Goal: Task Accomplishment & Management: Use online tool/utility

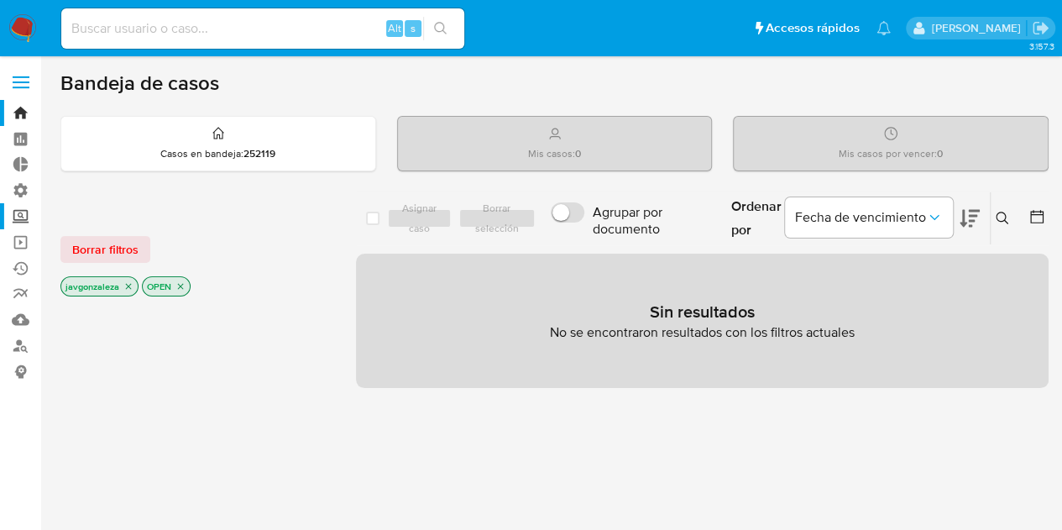
click at [20, 219] on label "Screening" at bounding box center [100, 216] width 200 height 26
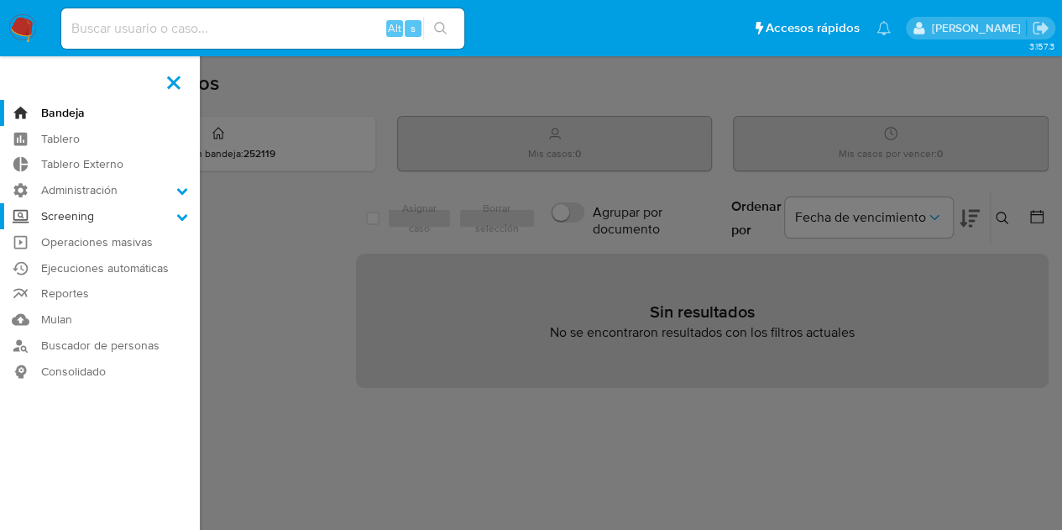
click at [0, 0] on input "Screening" at bounding box center [0, 0] width 0 height 0
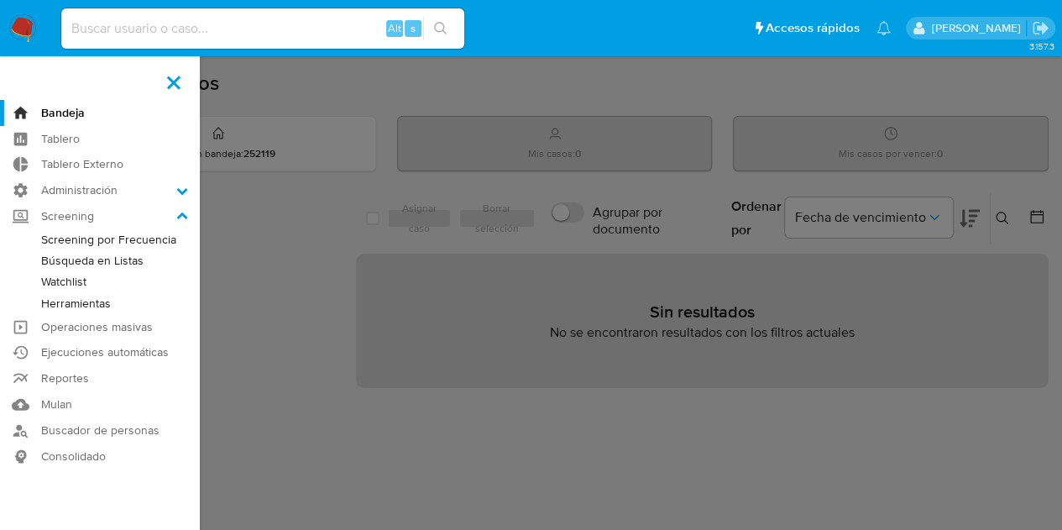
click at [81, 284] on link "Watchlist" at bounding box center [100, 281] width 200 height 21
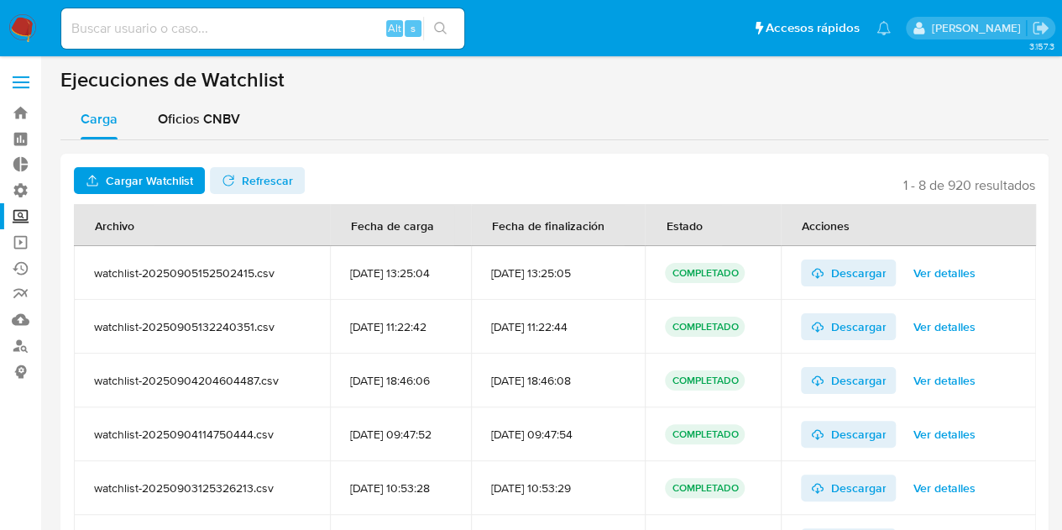
click at [165, 179] on span "Cargar Watchlist" at bounding box center [149, 180] width 87 height 27
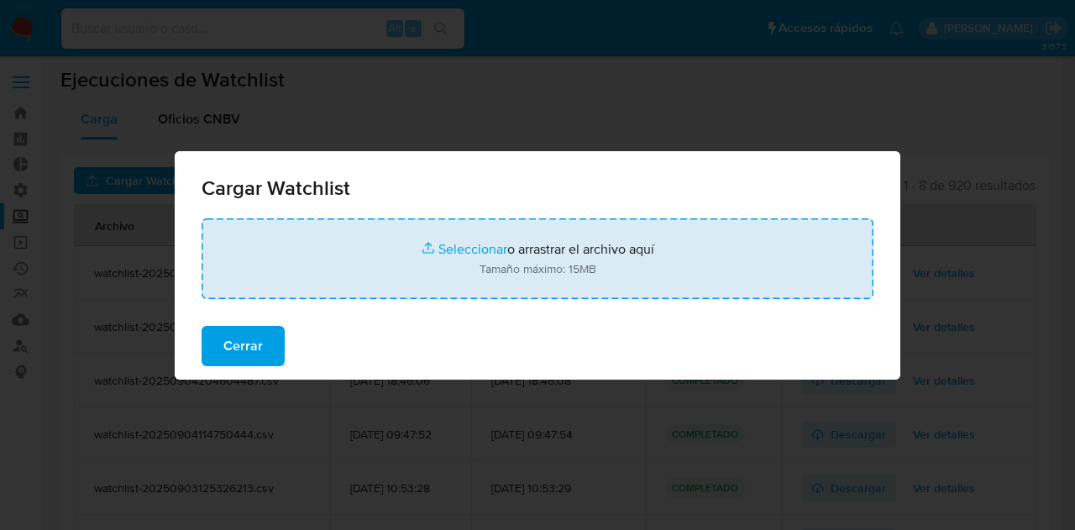
click at [516, 253] on input "file" at bounding box center [538, 258] width 672 height 81
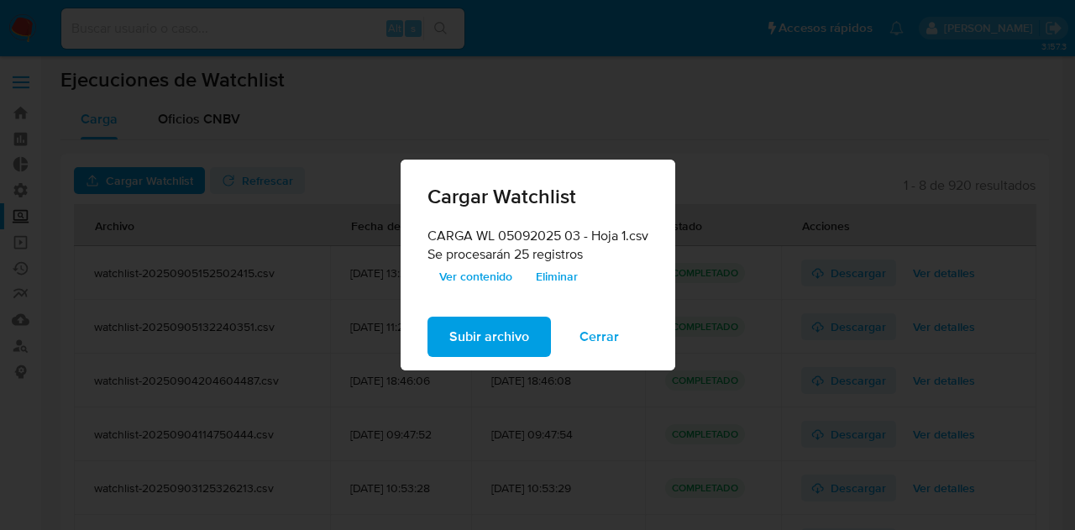
click at [501, 337] on span "Subir archivo" at bounding box center [489, 336] width 80 height 37
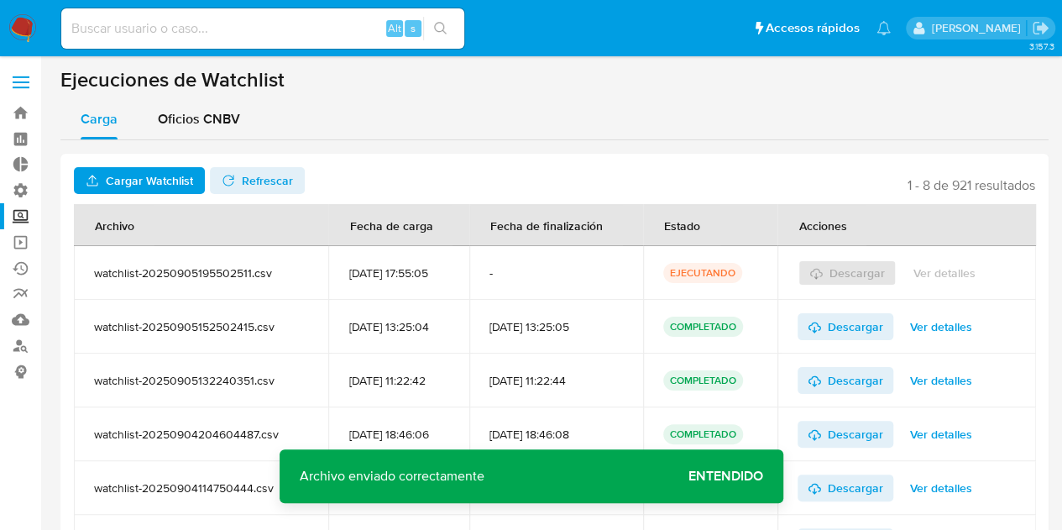
click at [266, 176] on span "Refrescar" at bounding box center [267, 180] width 51 height 27
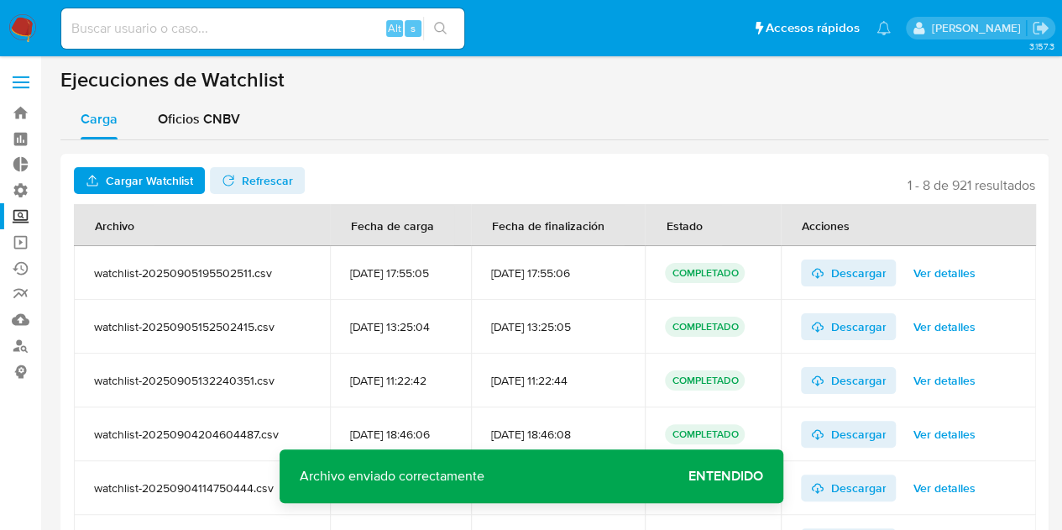
click at [987, 276] on button "Ver detalles" at bounding box center [944, 272] width 86 height 27
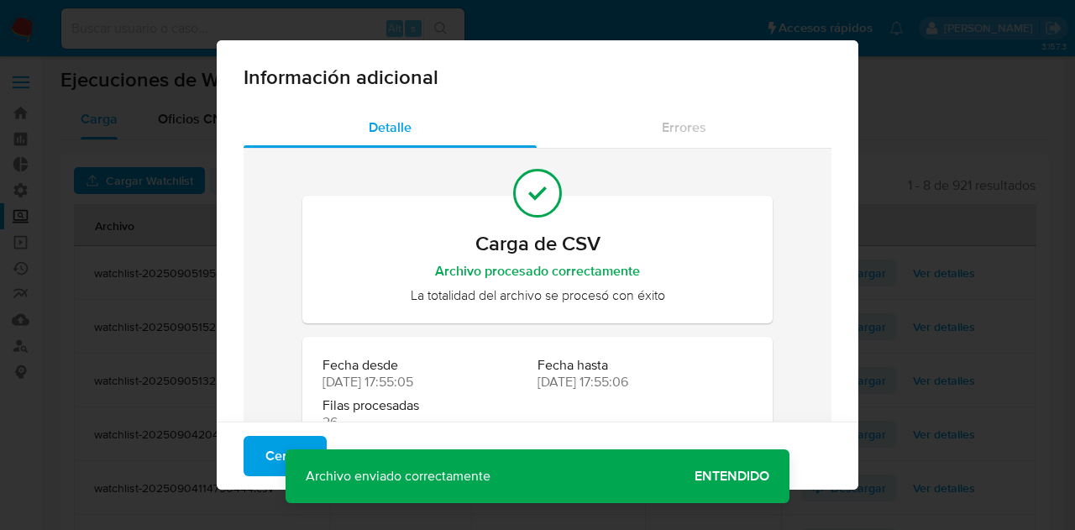
scroll to position [62, 0]
